Goal: Transaction & Acquisition: Download file/media

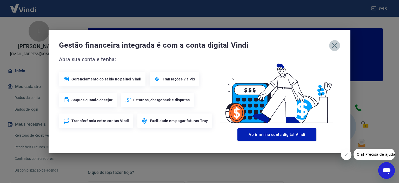
click at [333, 46] on icon "button" at bounding box center [334, 45] width 5 height 5
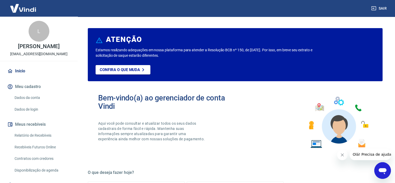
scroll to position [281, 0]
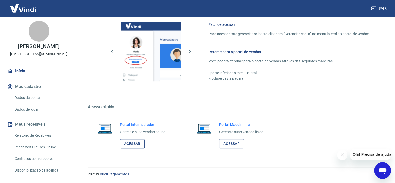
click at [132, 144] on link "Acessar" at bounding box center [132, 144] width 25 height 10
click at [35, 135] on link "Relatório de Recebíveis" at bounding box center [41, 135] width 59 height 11
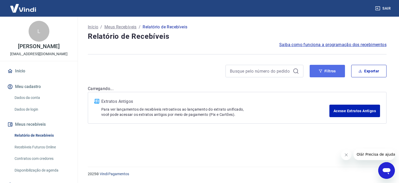
click at [319, 70] on icon "button" at bounding box center [321, 71] width 4 height 4
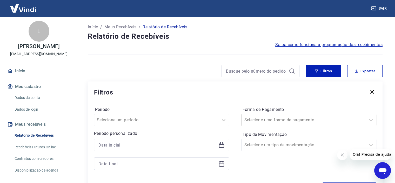
click at [261, 119] on div "Selecione uma forma de pagamento" at bounding box center [309, 119] width 135 height 12
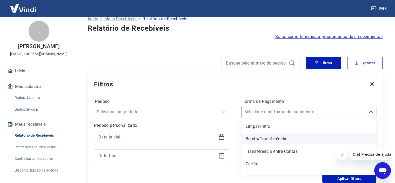
scroll to position [8, 0]
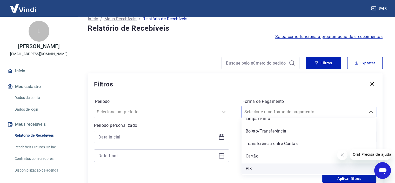
click at [257, 170] on div "PIX" at bounding box center [309, 168] width 135 height 10
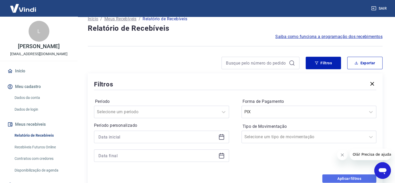
click at [347, 178] on button "Aplicar filtros" at bounding box center [349, 178] width 54 height 8
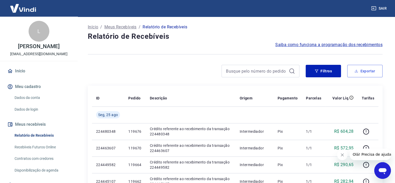
click at [369, 73] on button "Exportar" at bounding box center [364, 71] width 35 height 12
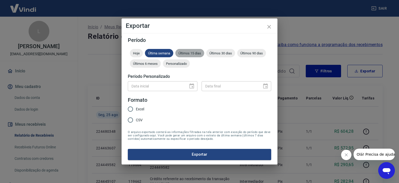
click at [198, 54] on span "Últimos 15 dias" at bounding box center [189, 53] width 29 height 4
click at [138, 108] on span "Excel" at bounding box center [140, 108] width 8 height 5
click at [136, 108] on input "Excel" at bounding box center [130, 108] width 11 height 11
radio input "true"
click at [206, 155] on button "Exportar" at bounding box center [199, 154] width 143 height 11
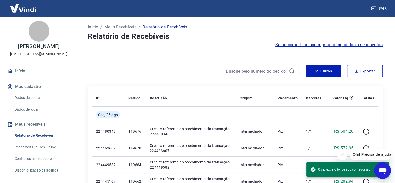
click at [342, 153] on icon "Fechar mensagem da empresa" at bounding box center [342, 154] width 4 height 4
